Goal: Task Accomplishment & Management: Complete application form

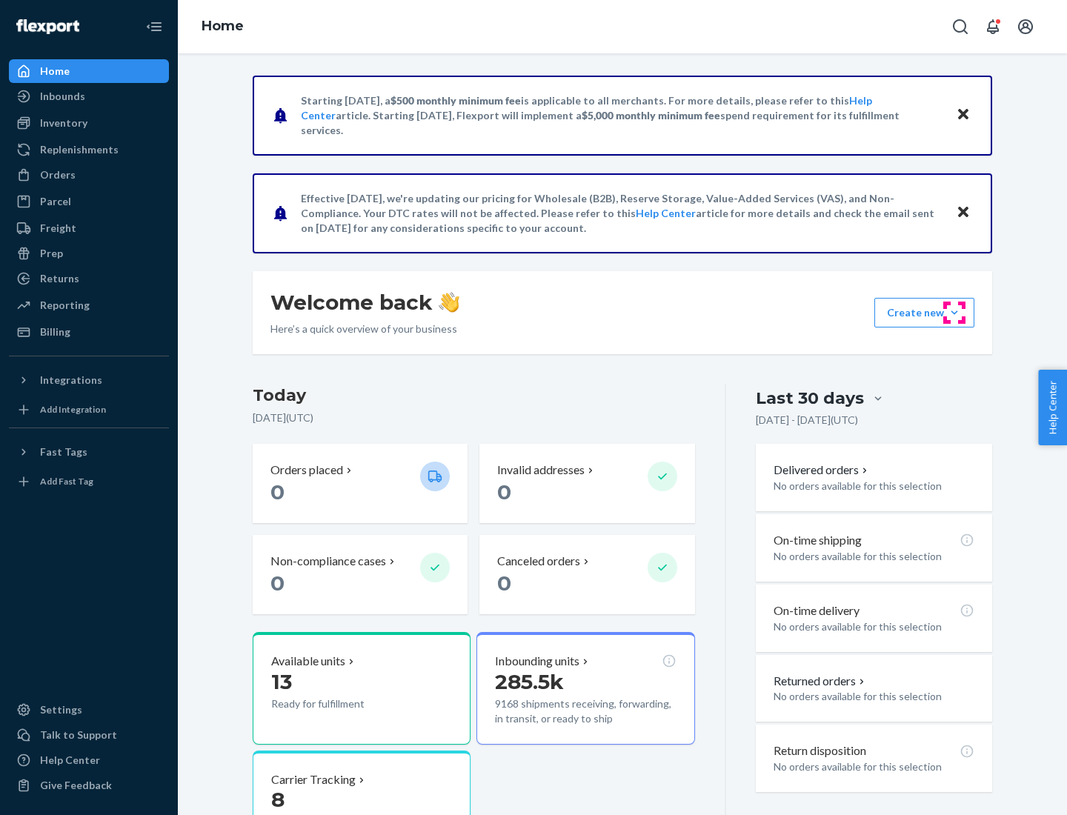
click at [955, 313] on button "Create new Create new inbound Create new order Create new product" at bounding box center [925, 313] width 100 height 30
click at [89, 96] on div "Inbounds" at bounding box center [88, 96] width 157 height 21
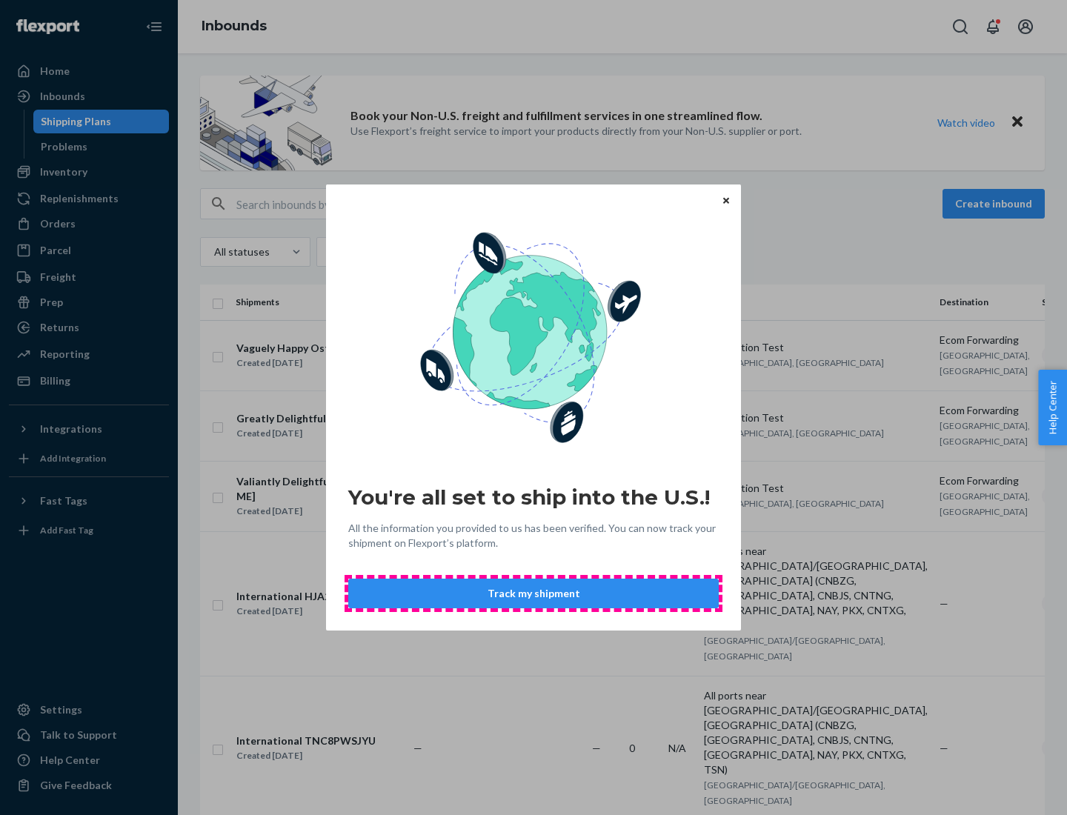
click at [534, 594] on button "Track my shipment" at bounding box center [533, 594] width 371 height 30
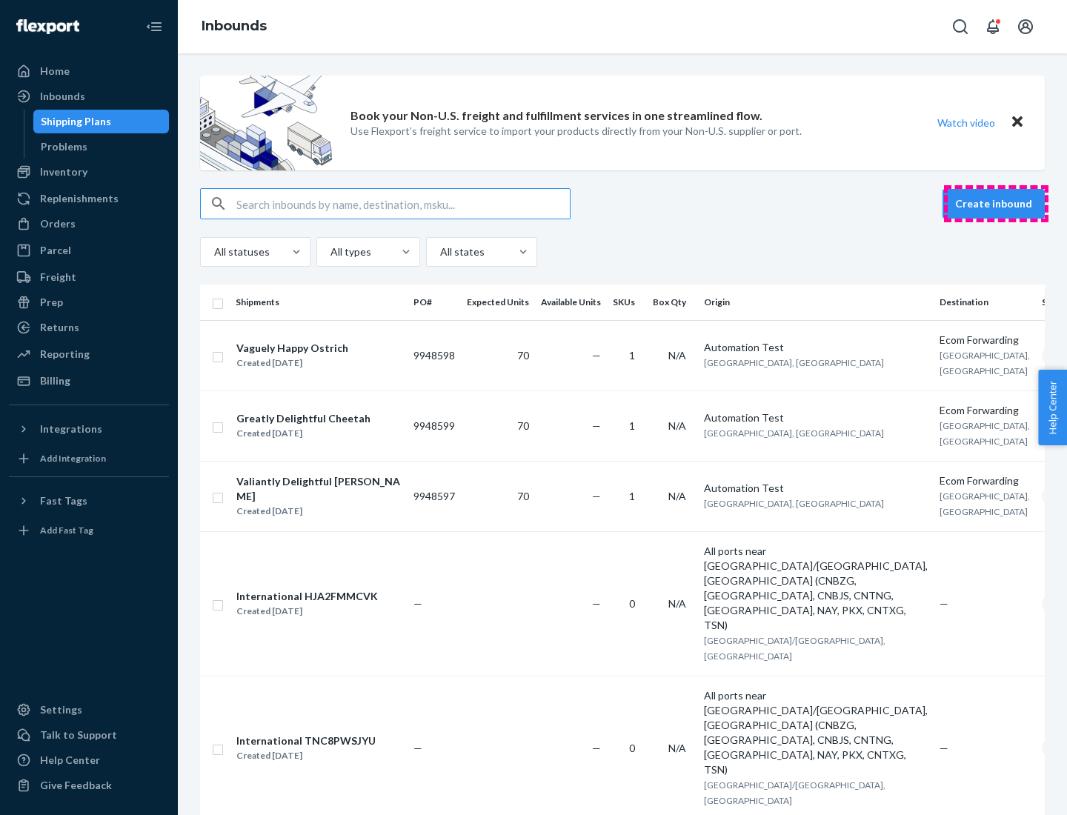
click at [996, 204] on button "Create inbound" at bounding box center [994, 204] width 102 height 30
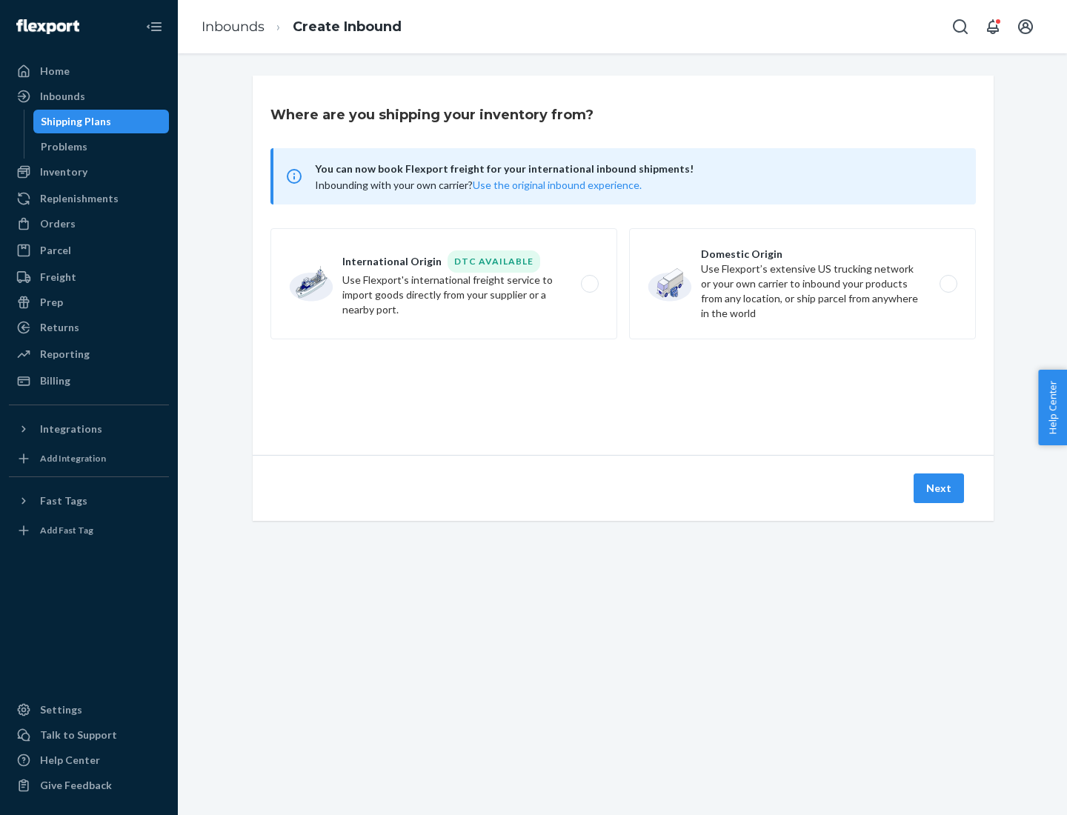
click at [444, 284] on label "International Origin DTC Available Use Flexport's international freight service…" at bounding box center [444, 283] width 347 height 111
click at [589, 284] on input "International Origin DTC Available Use Flexport's international freight service…" at bounding box center [594, 284] width 10 height 10
radio input "true"
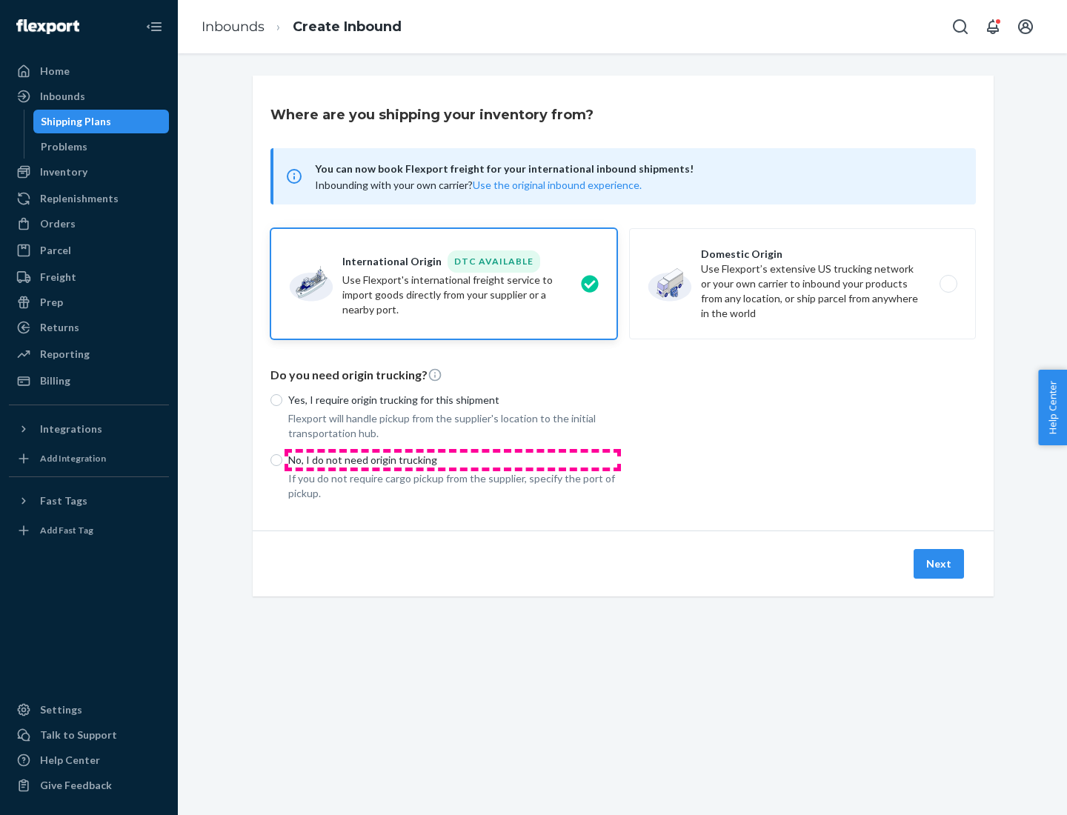
click at [453, 460] on p "No, I do not need origin trucking" at bounding box center [452, 460] width 329 height 15
click at [282, 460] on input "No, I do not need origin trucking" at bounding box center [277, 460] width 12 height 12
radio input "true"
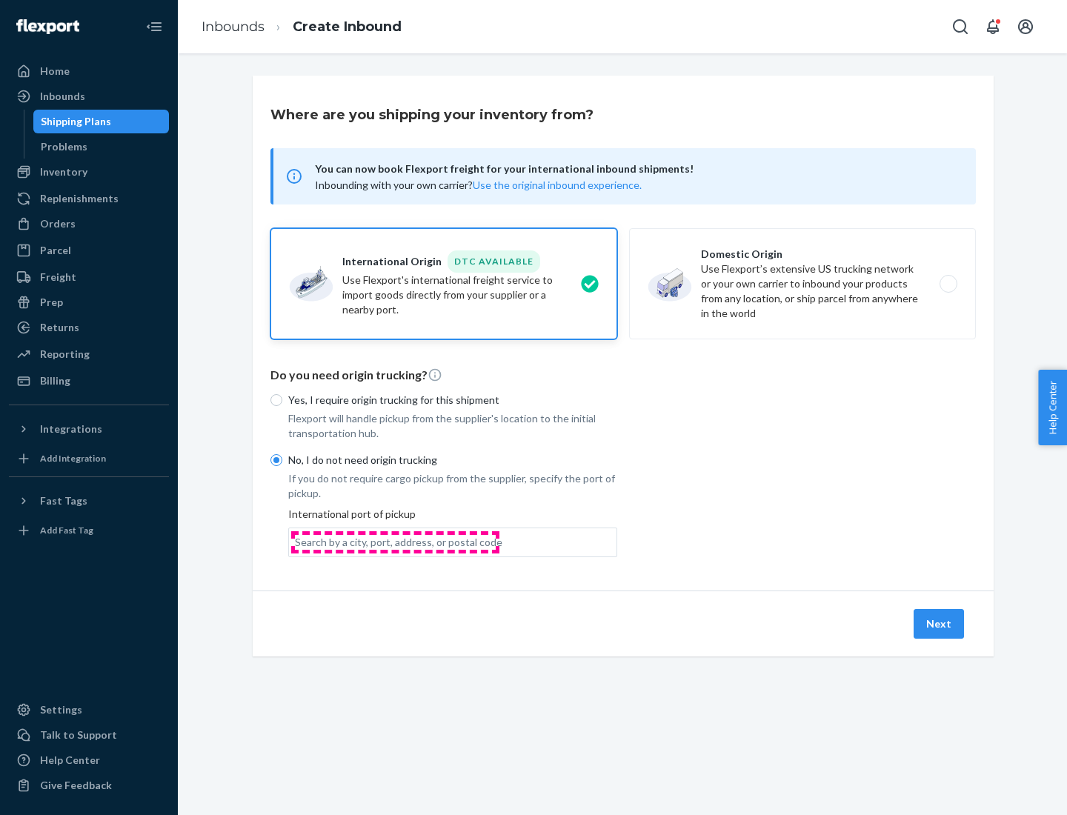
click at [395, 542] on div "Search by a city, port, address, or postal code" at bounding box center [399, 542] width 208 height 15
click at [297, 542] on input "Search by a city, port, address, or postal code" at bounding box center [295, 542] width 1 height 15
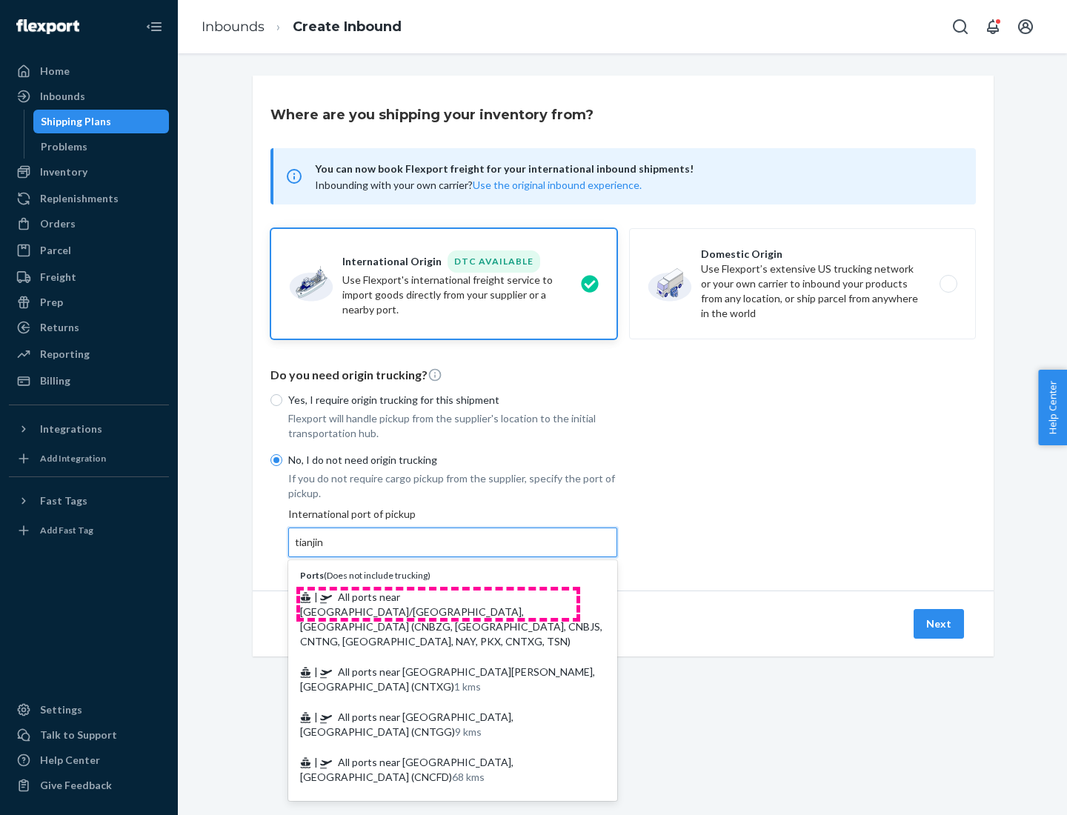
click at [438, 597] on span "| All ports near [GEOGRAPHIC_DATA]/[GEOGRAPHIC_DATA], [GEOGRAPHIC_DATA] (CNBZG,…" at bounding box center [451, 619] width 302 height 57
click at [325, 550] on input "tianjin" at bounding box center [310, 542] width 30 height 15
type input "All ports near [GEOGRAPHIC_DATA]/[GEOGRAPHIC_DATA], [GEOGRAPHIC_DATA] (CNBZG, […"
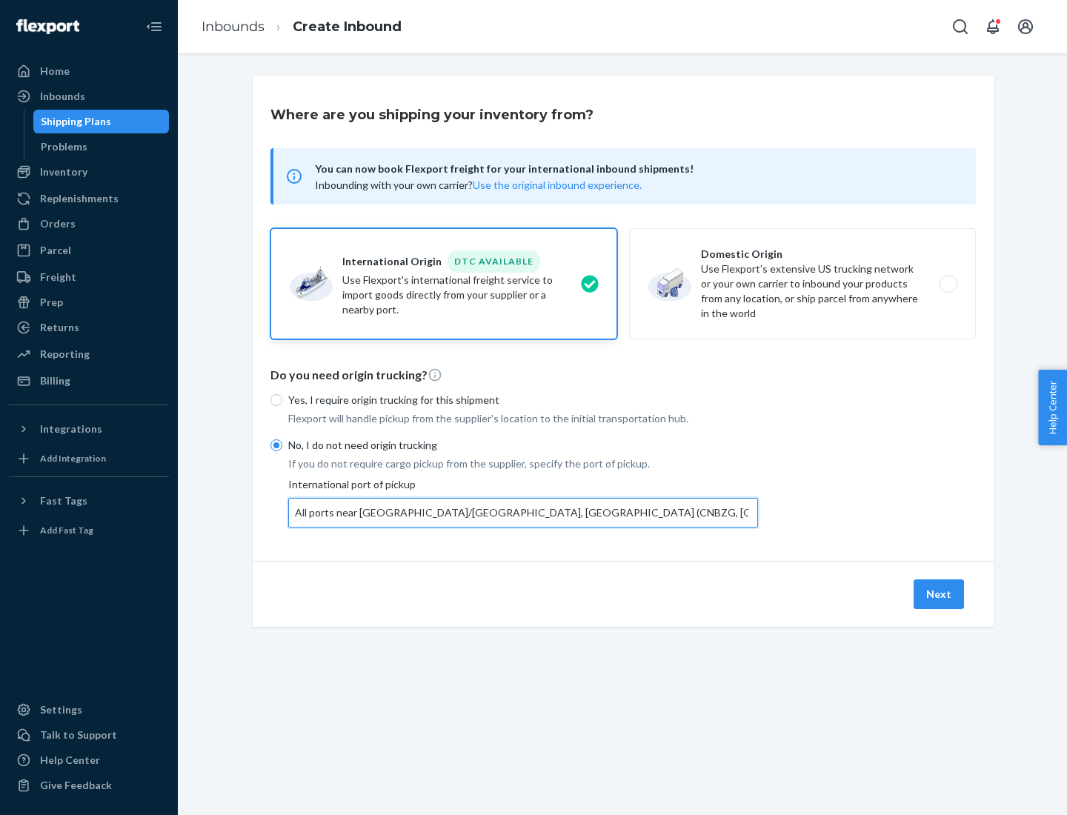
click at [940, 594] on button "Next" at bounding box center [939, 595] width 50 height 30
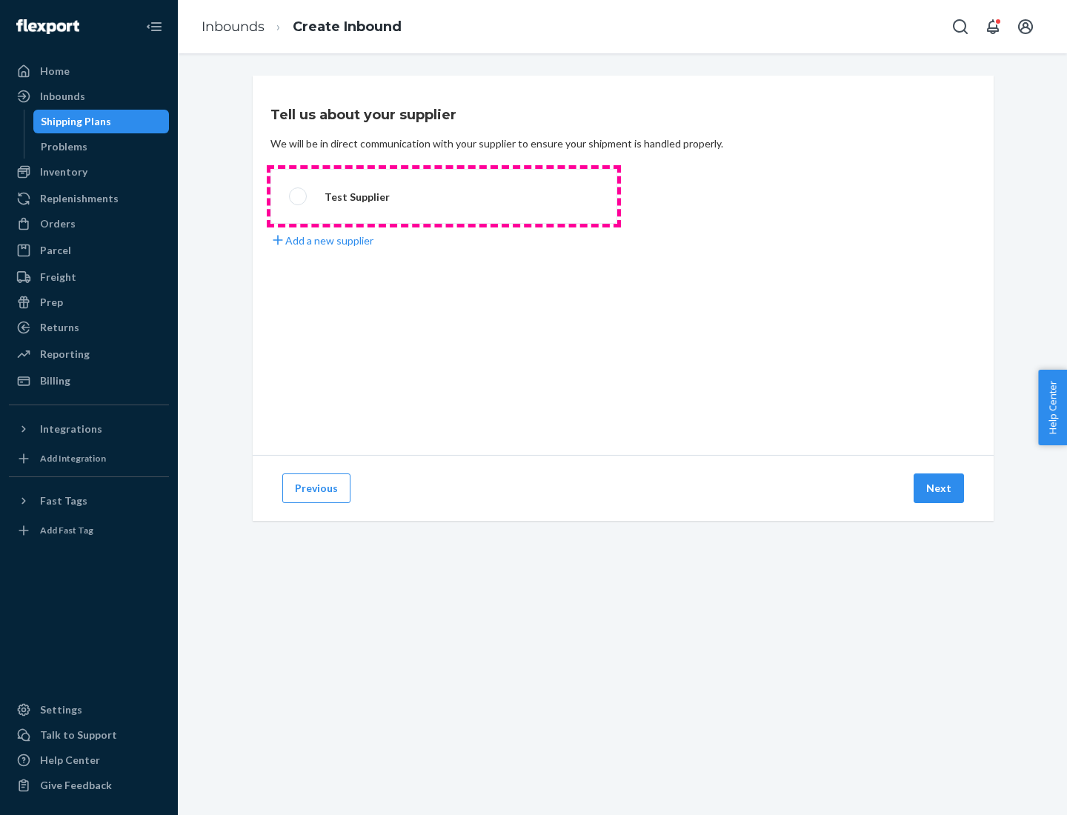
click at [444, 196] on label "Test Supplier" at bounding box center [444, 196] width 347 height 55
click at [299, 196] on input "Test Supplier" at bounding box center [294, 197] width 10 height 10
radio input "true"
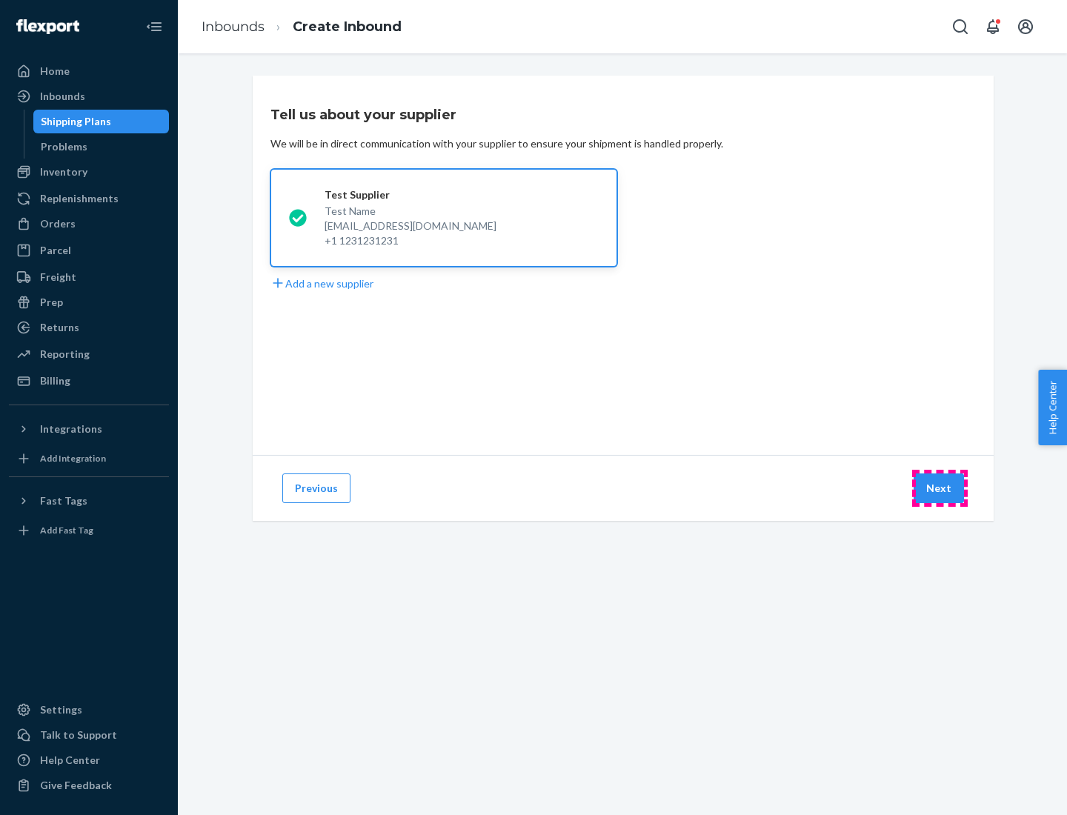
click at [940, 489] on button "Next" at bounding box center [939, 489] width 50 height 30
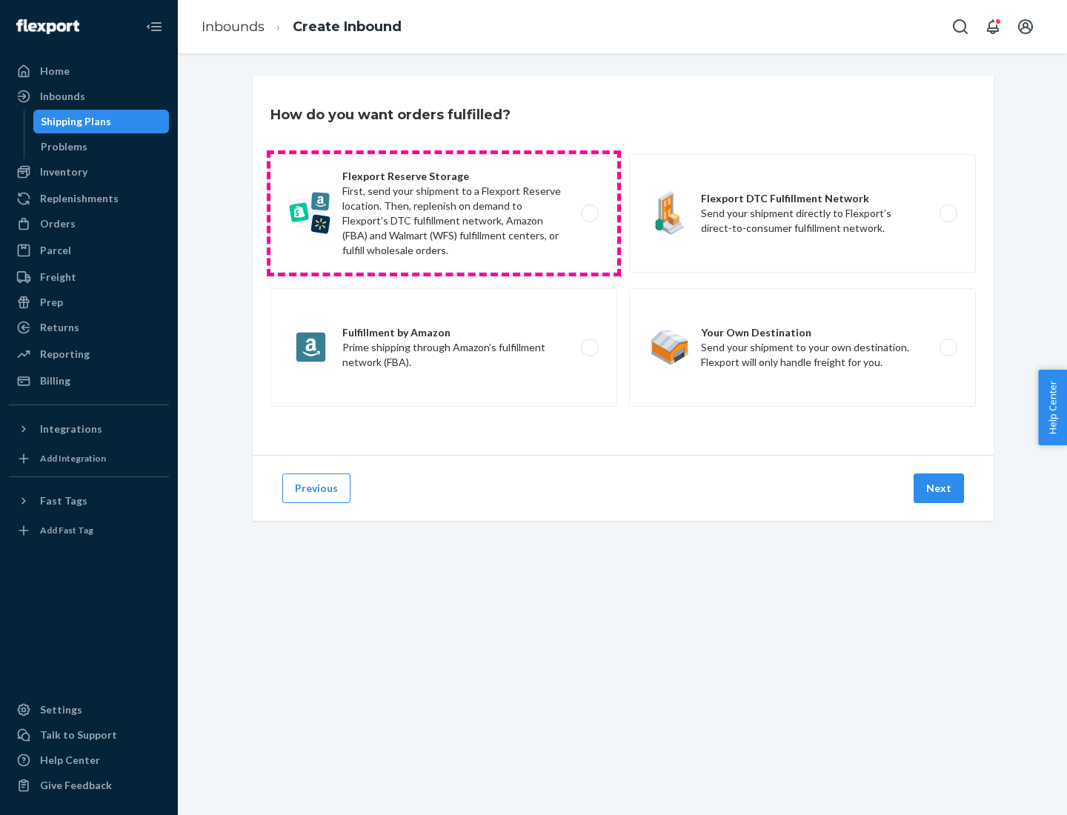
click at [444, 213] on label "Flexport Reserve Storage First, send your shipment to a Flexport Reserve locati…" at bounding box center [444, 213] width 347 height 119
click at [589, 213] on input "Flexport Reserve Storage First, send your shipment to a Flexport Reserve locati…" at bounding box center [594, 214] width 10 height 10
radio input "true"
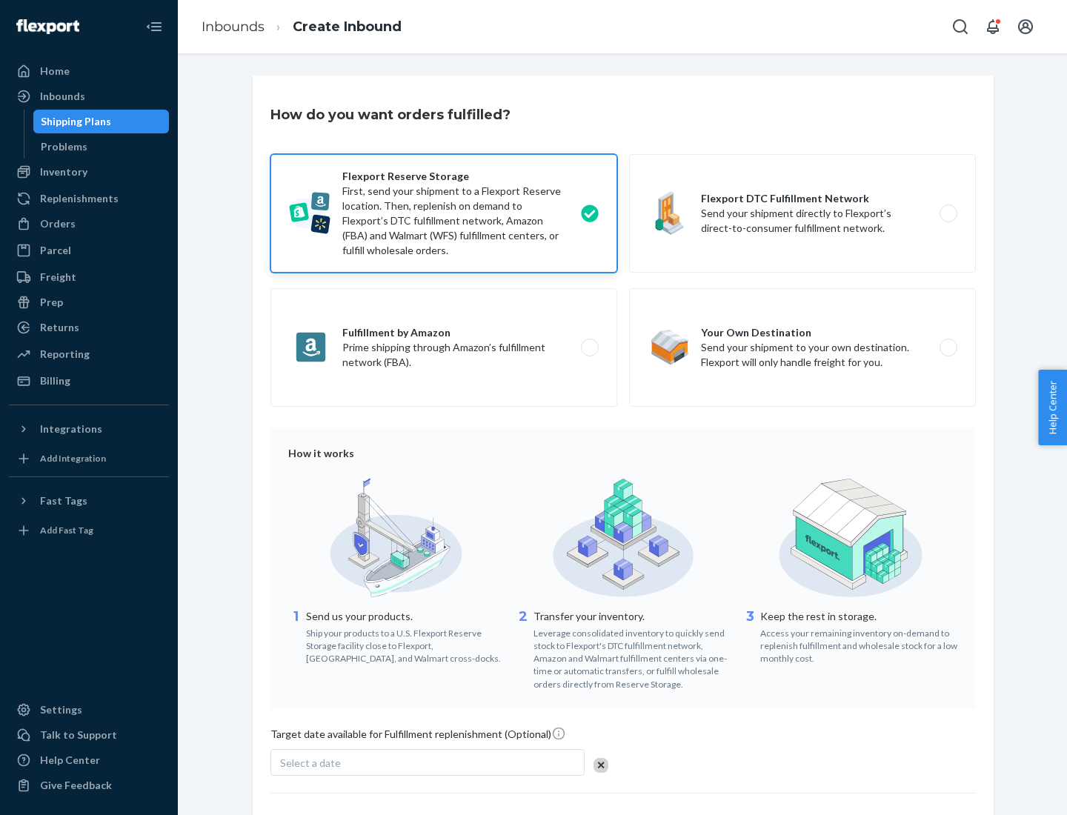
scroll to position [122, 0]
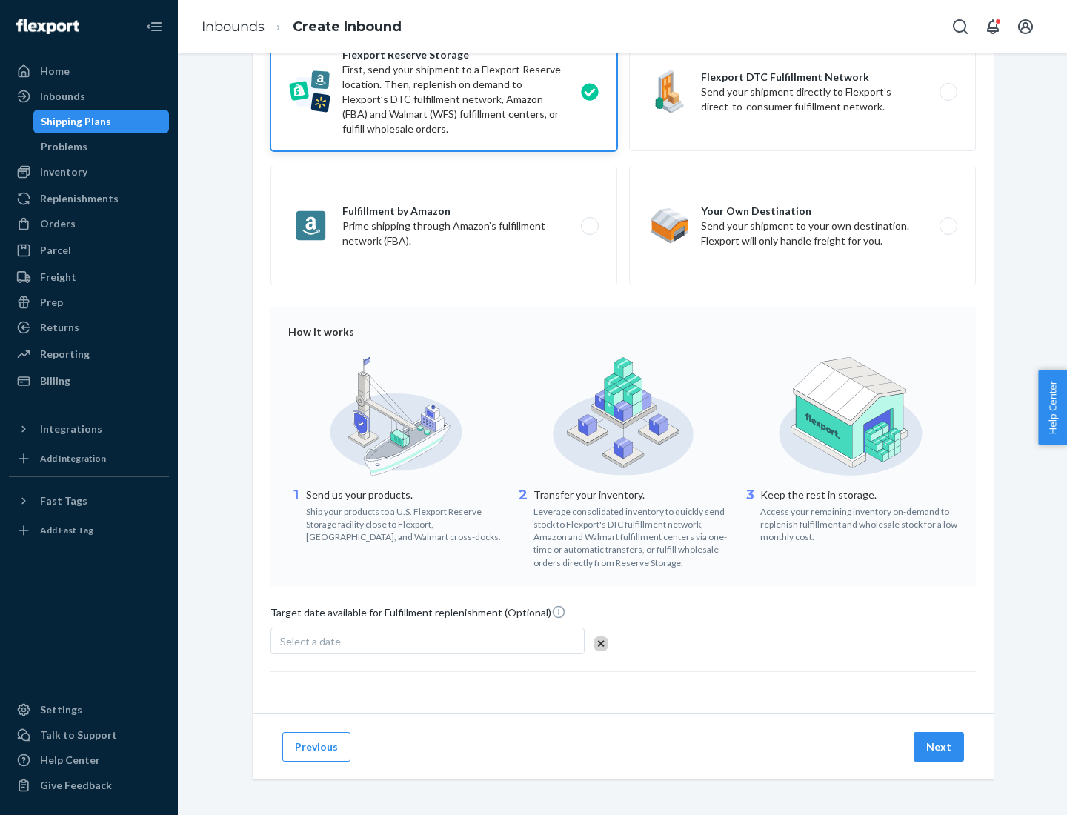
click at [940, 747] on button "Next" at bounding box center [939, 747] width 50 height 30
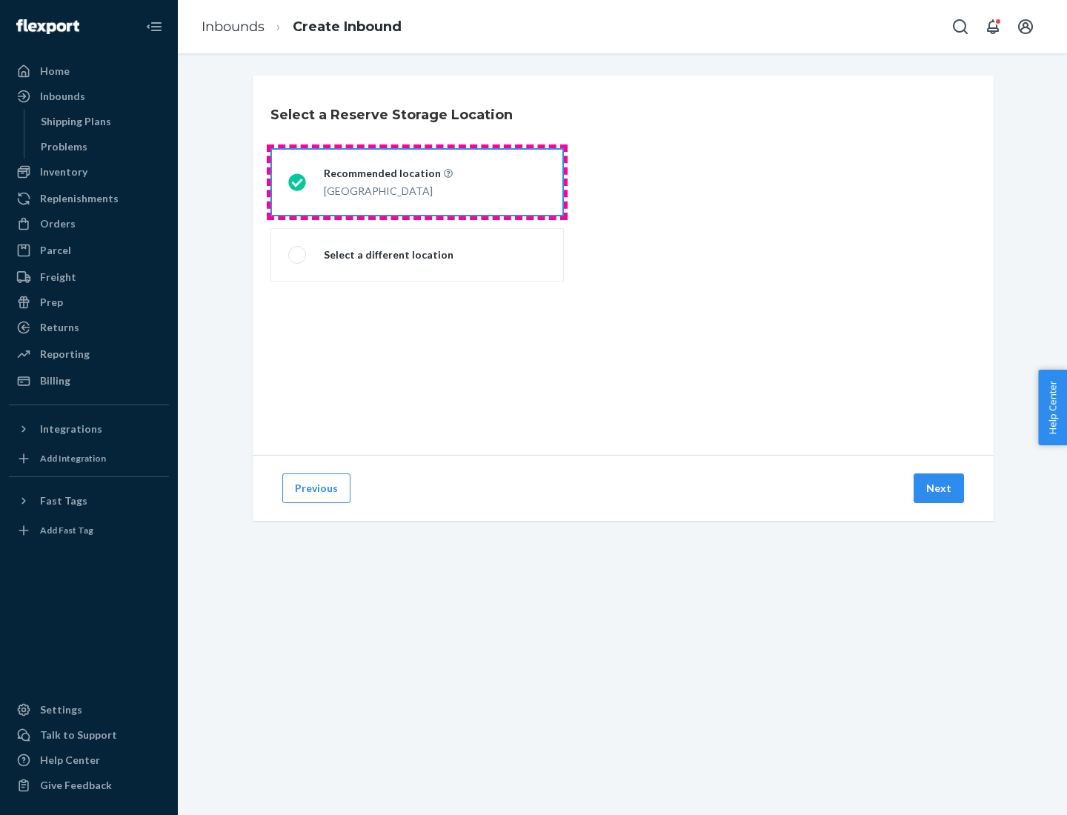
click at [417, 182] on div "[GEOGRAPHIC_DATA]" at bounding box center [388, 190] width 129 height 18
click at [298, 182] on input "Recommended location [GEOGRAPHIC_DATA]" at bounding box center [293, 183] width 10 height 10
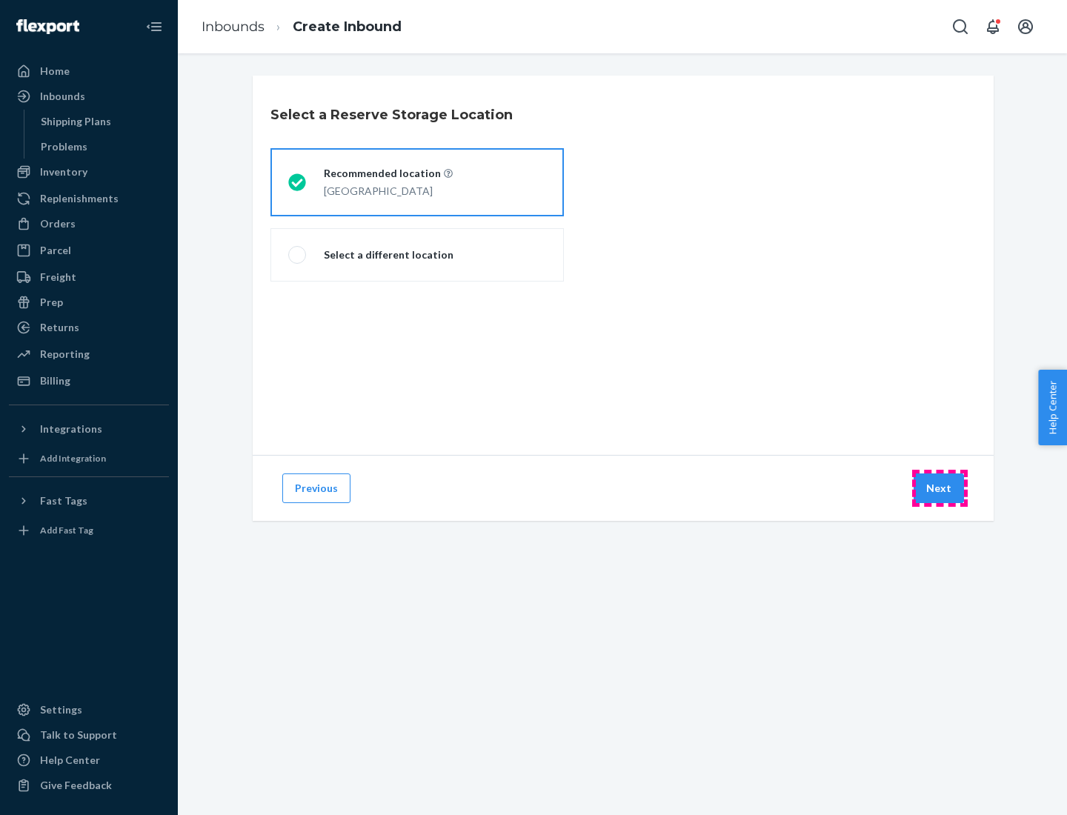
click at [940, 489] on button "Next" at bounding box center [939, 489] width 50 height 30
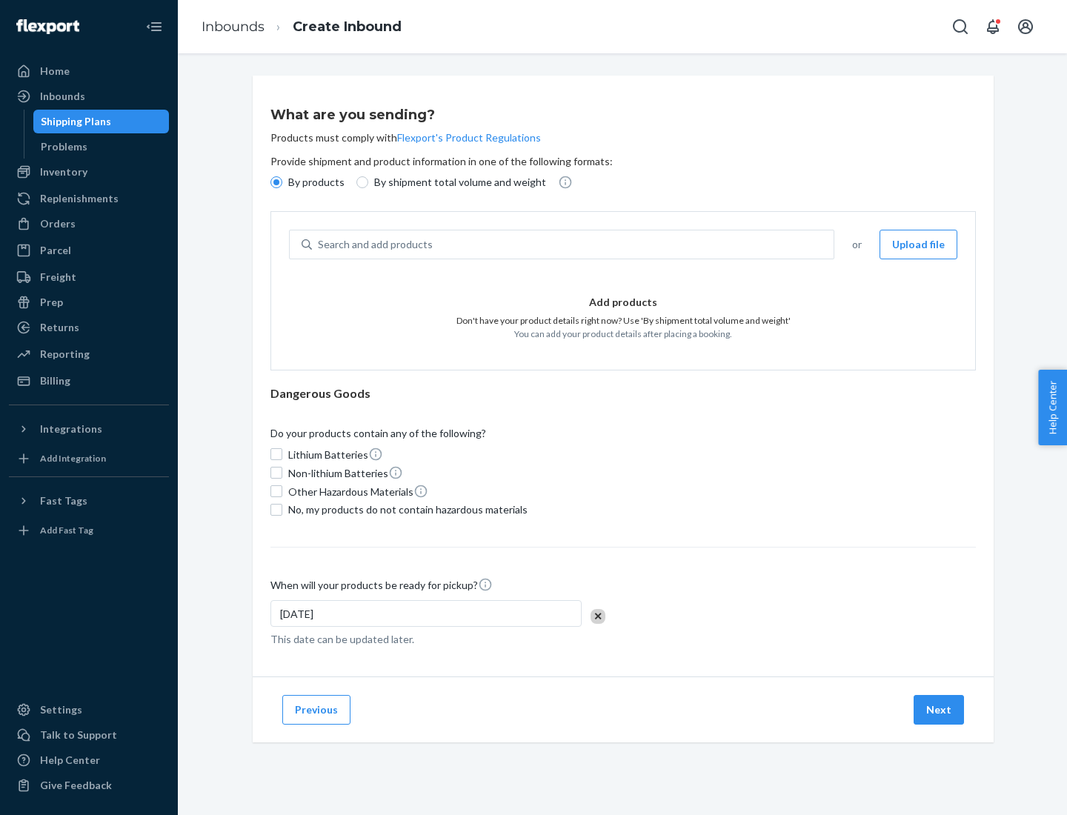
click at [574, 245] on div "Search and add products" at bounding box center [573, 244] width 522 height 27
click at [320, 245] on input "Search and add products" at bounding box center [318, 244] width 1 height 15
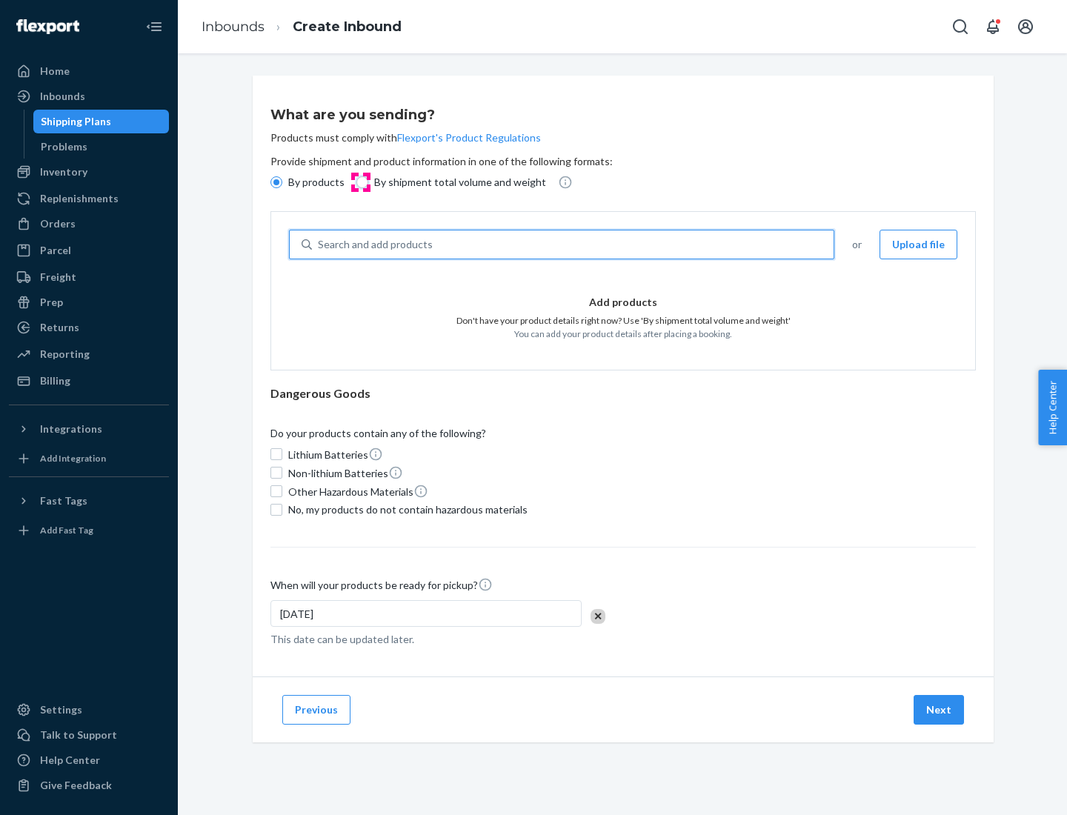
click at [360, 182] on input "By shipment total volume and weight" at bounding box center [363, 182] width 12 height 12
radio input "true"
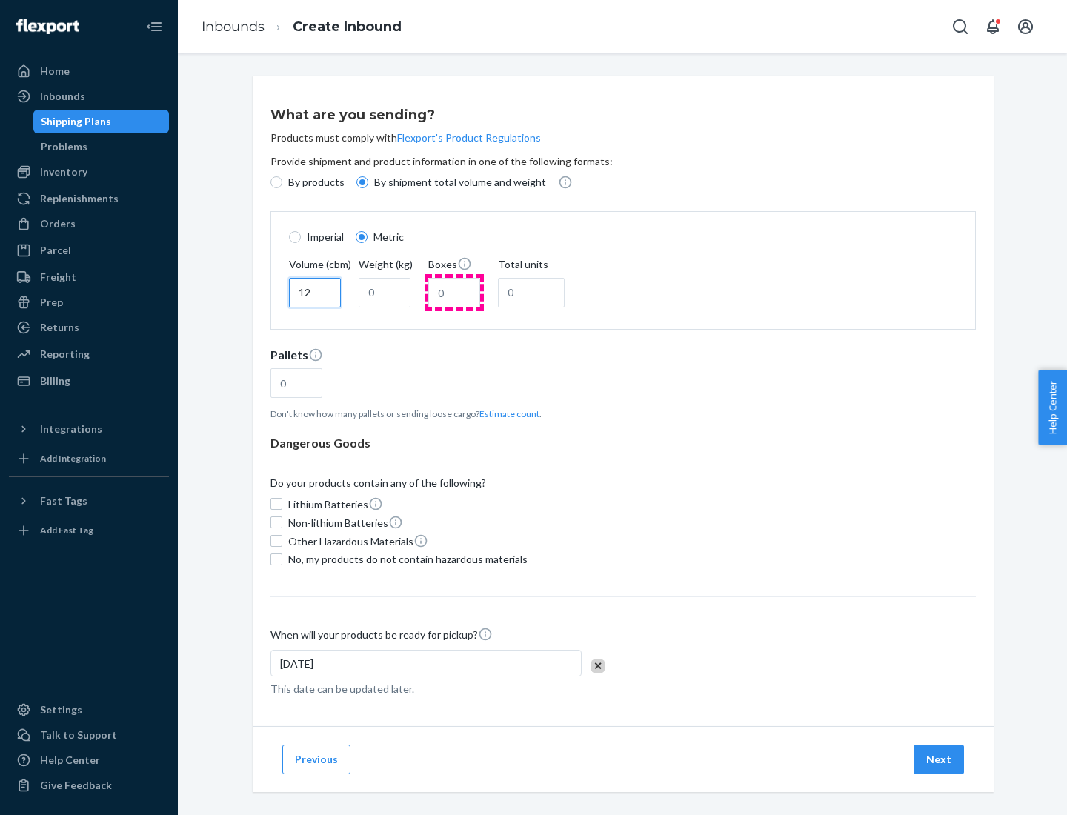
type input "12"
type input "22"
type input "222"
type input "121"
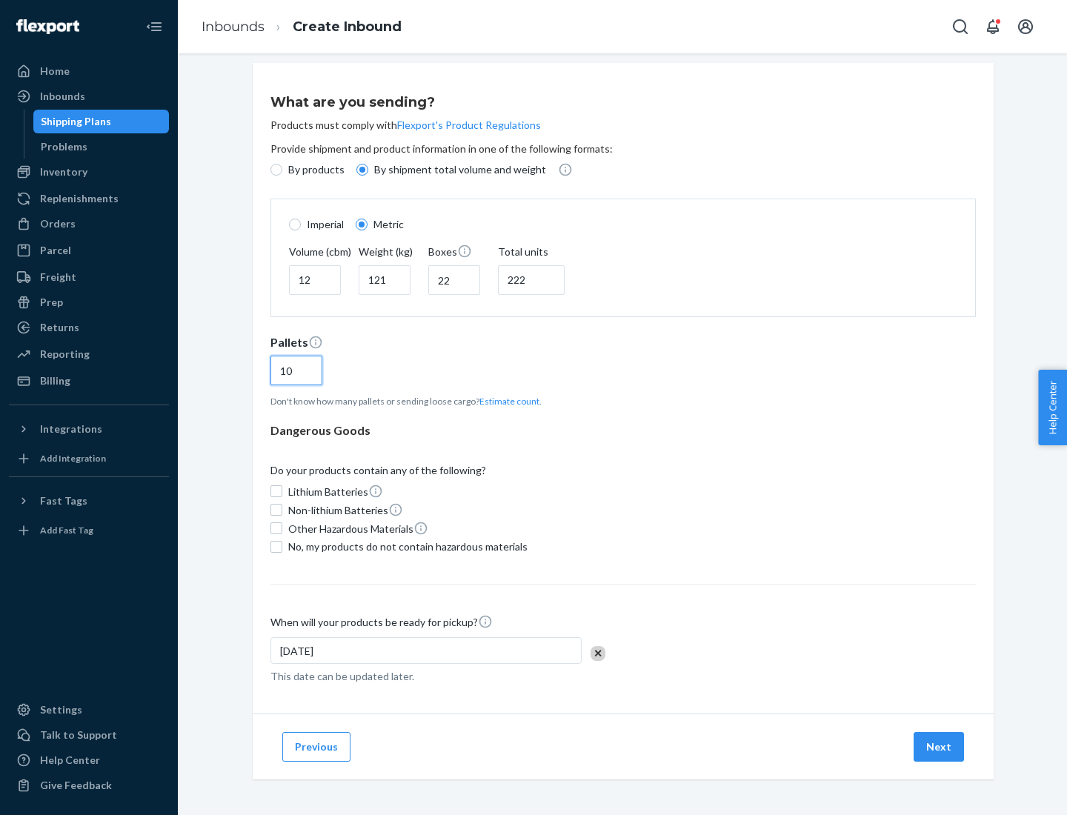
type input "10"
click at [406, 546] on span "No, my products do not contain hazardous materials" at bounding box center [407, 547] width 239 height 15
click at [282, 546] on input "No, my products do not contain hazardous materials" at bounding box center [277, 547] width 12 height 12
checkbox input "true"
click at [940, 747] on button "Next" at bounding box center [939, 747] width 50 height 30
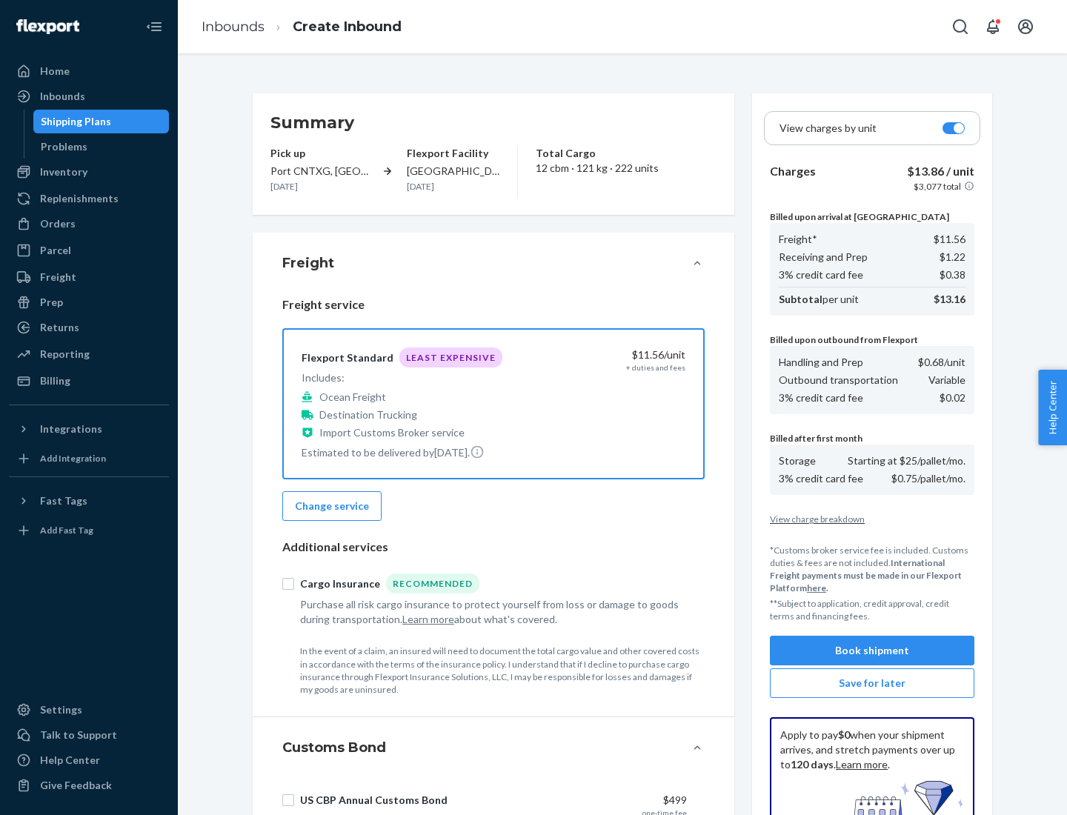
scroll to position [216, 0]
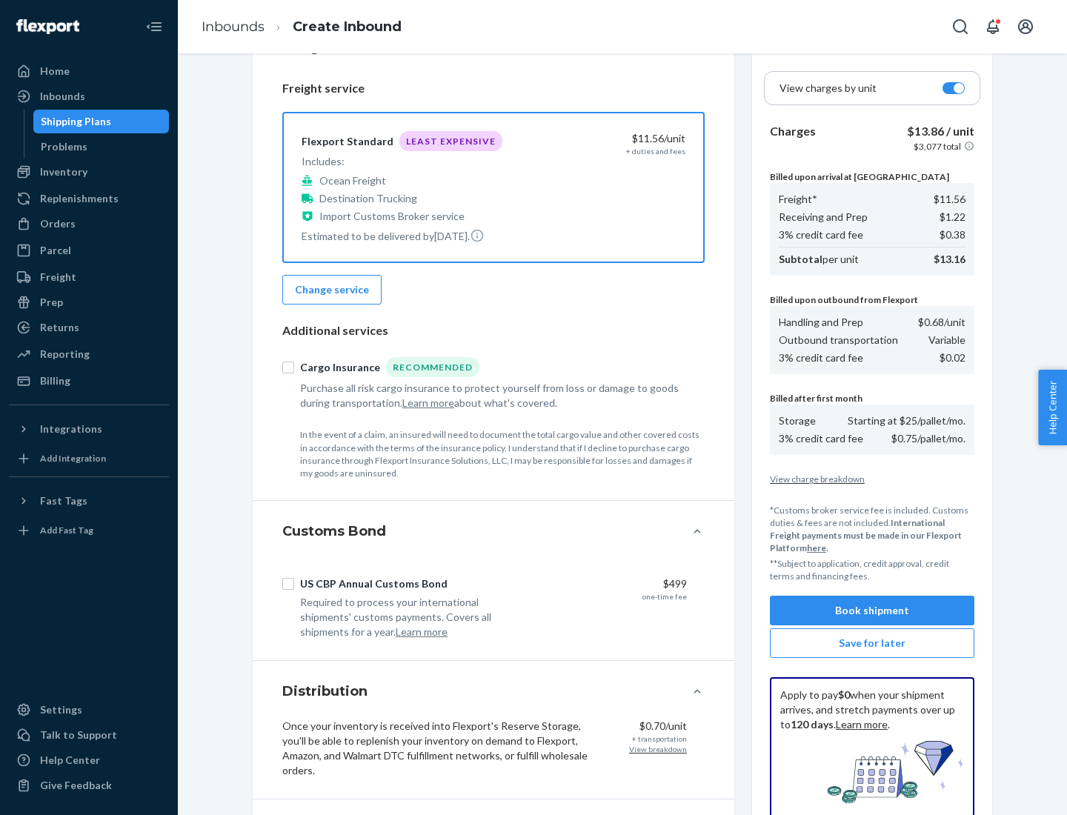
click at [873, 611] on button "Book shipment" at bounding box center [872, 611] width 205 height 30
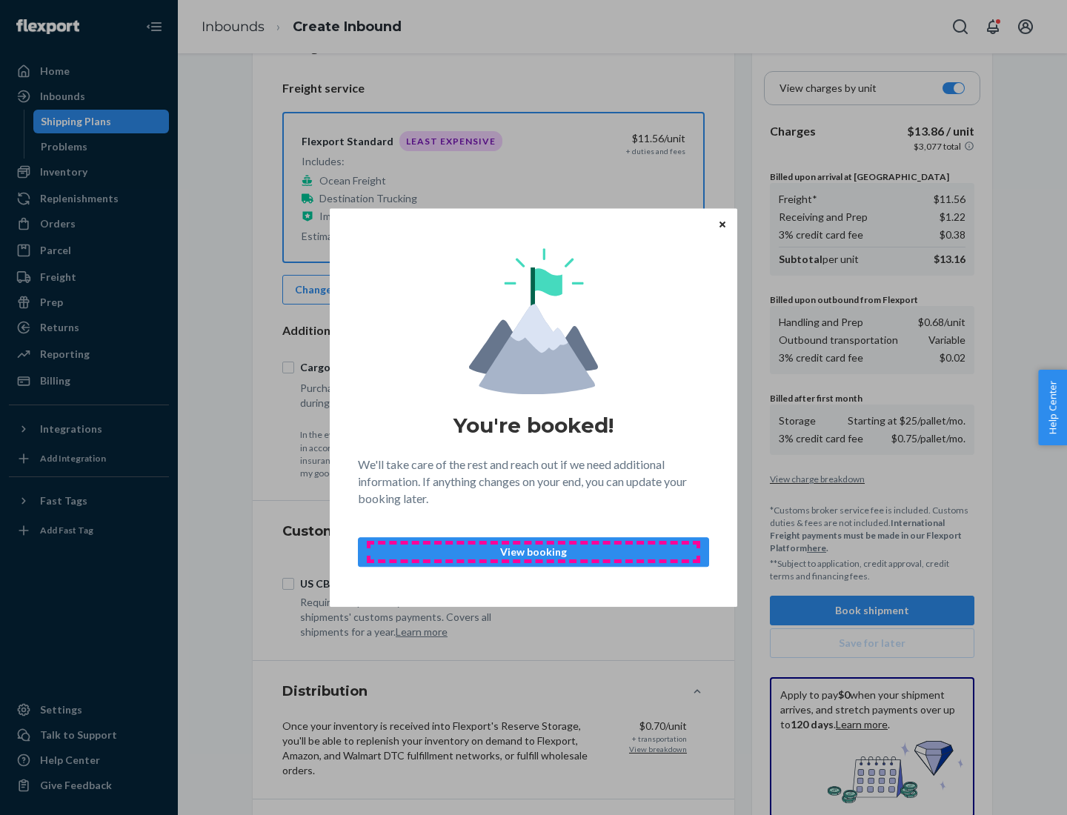
click at [534, 552] on p "View booking" at bounding box center [534, 552] width 326 height 15
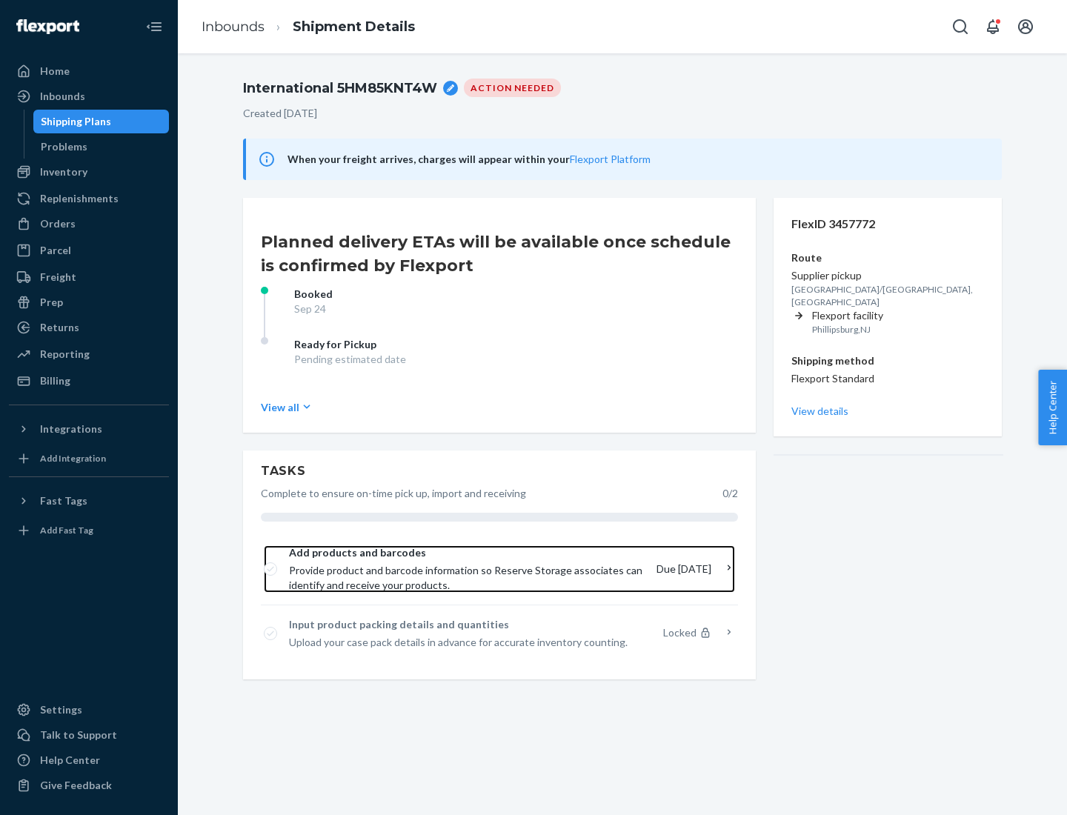
click at [471, 569] on span "Provide product and barcode information so Reserve Storage associates can ident…" at bounding box center [467, 578] width 356 height 30
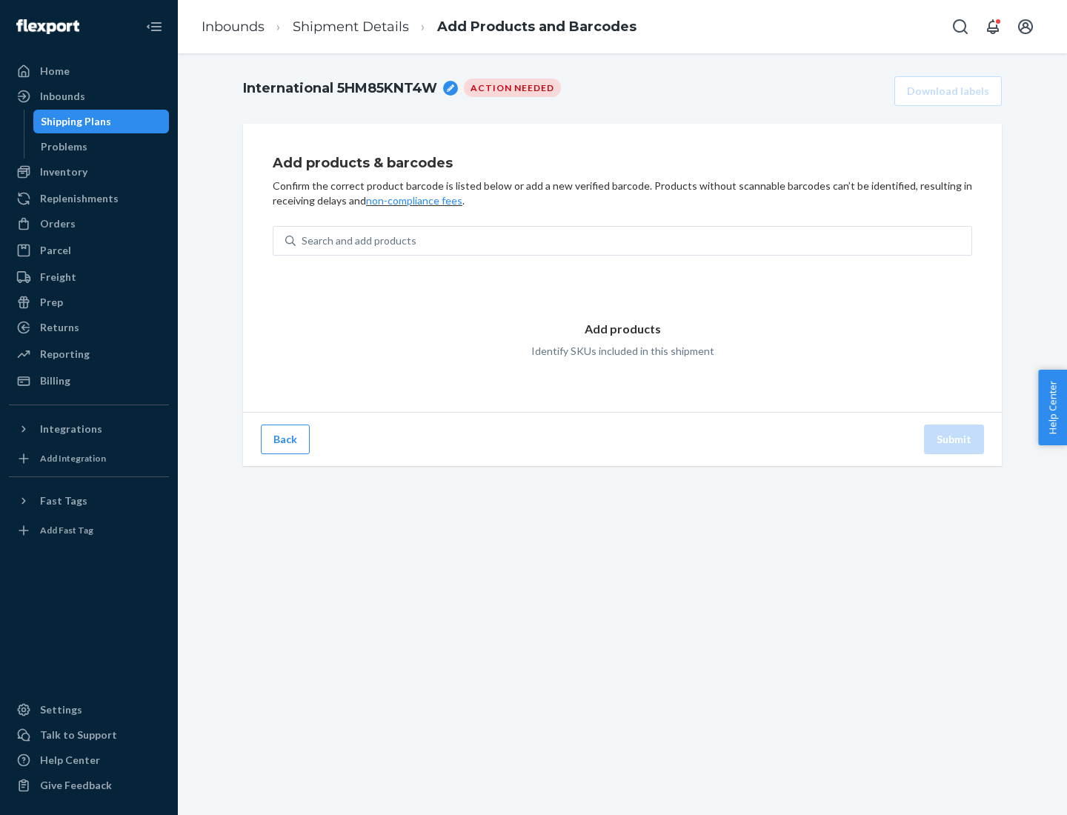
click at [634, 241] on div "Search and add products" at bounding box center [634, 241] width 676 height 27
click at [303, 241] on input "Search and add products" at bounding box center [302, 241] width 1 height 15
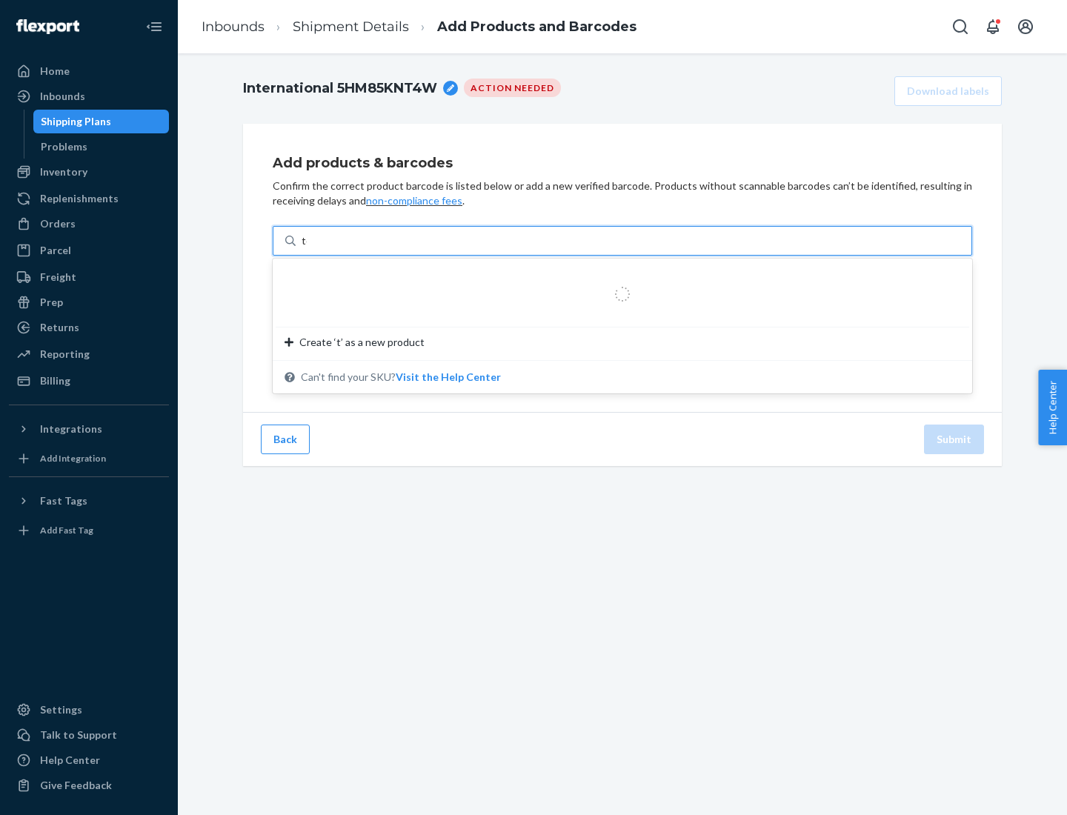
type input "test"
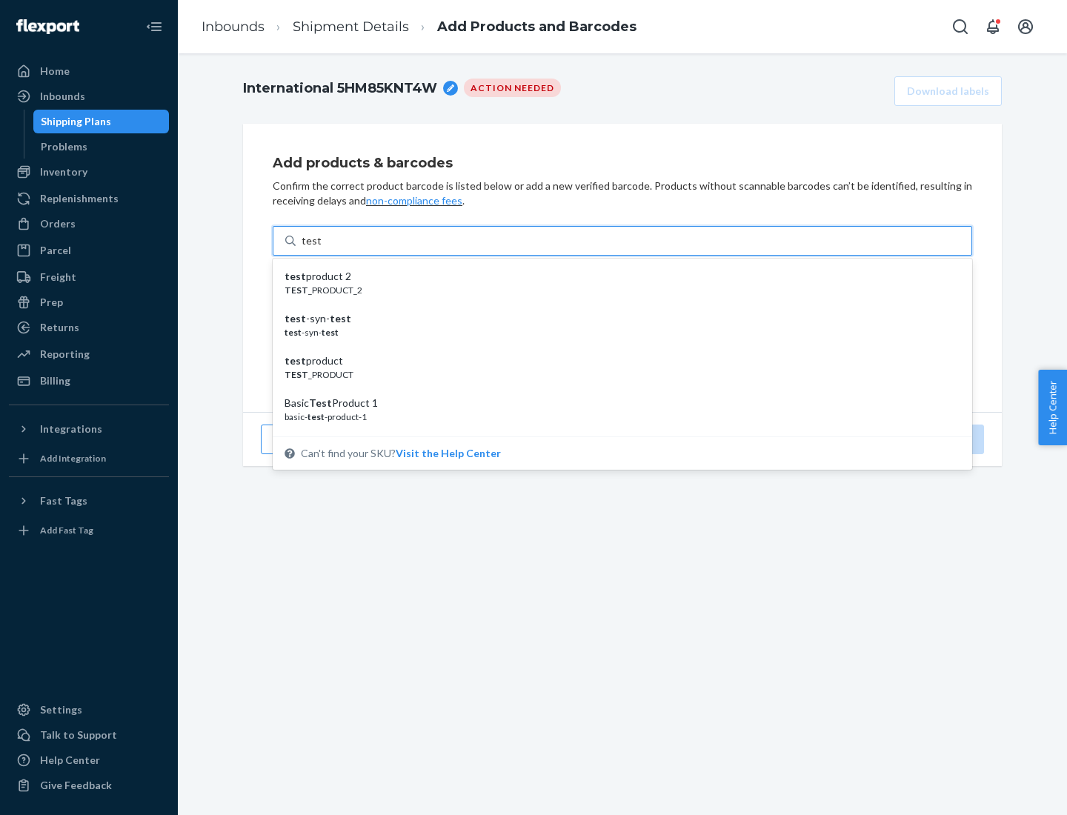
scroll to position [56, 0]
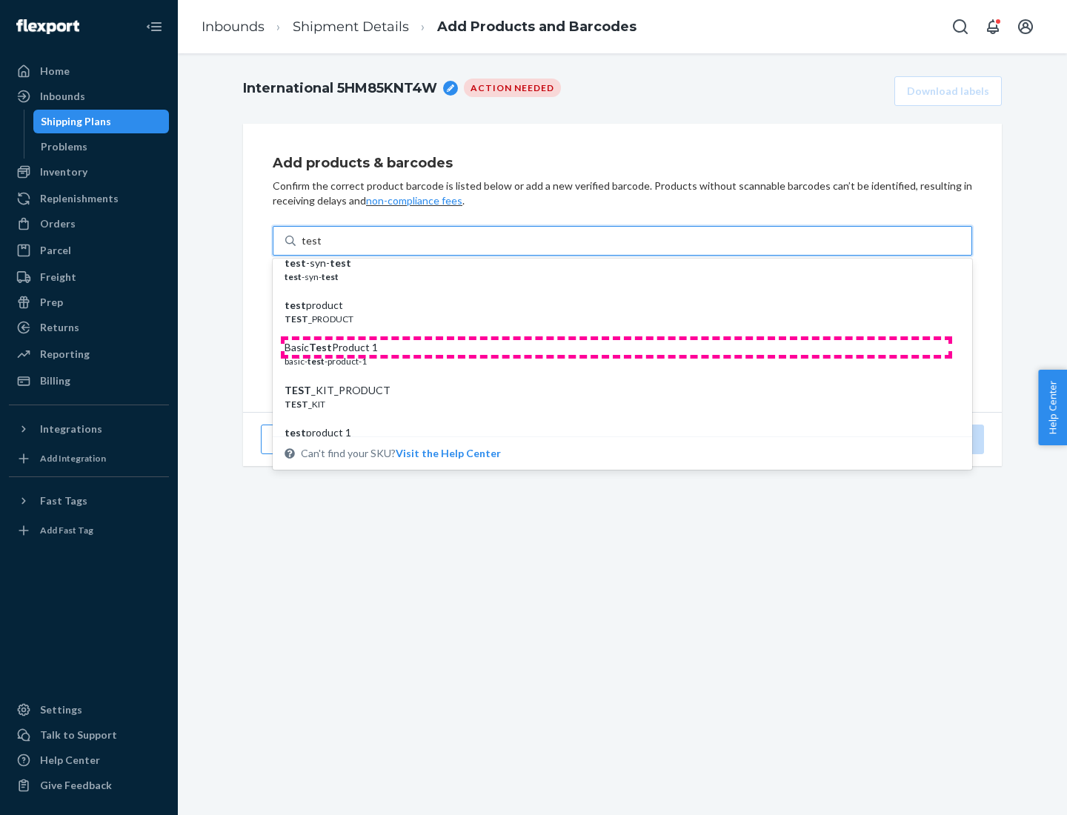
click at [617, 348] on div "Basic Test Product 1" at bounding box center [617, 347] width 664 height 15
click at [321, 248] on input "test" at bounding box center [311, 241] width 19 height 15
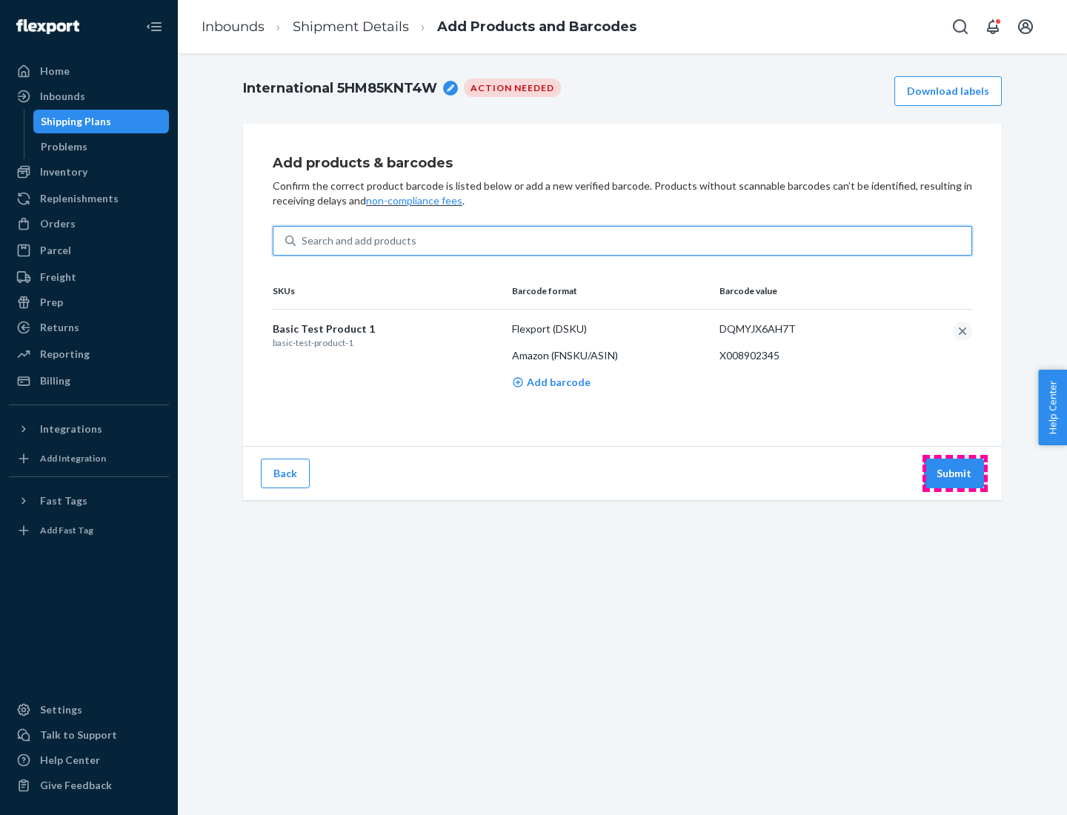
click at [955, 473] on button "Submit" at bounding box center [954, 474] width 60 height 30
